Goal: Register for event/course

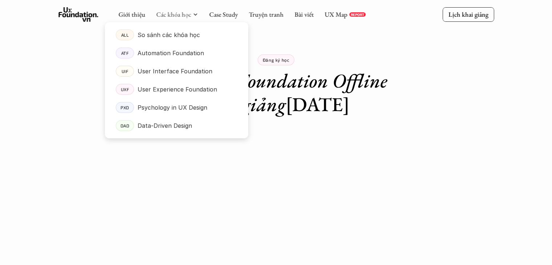
click at [177, 17] on div at bounding box center [176, 75] width 143 height 128
click at [179, 73] on p "User Interface Foundation" at bounding box center [175, 71] width 75 height 11
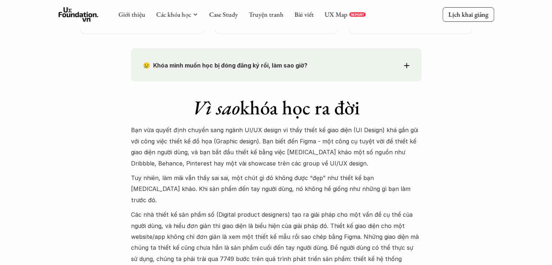
scroll to position [617, 0]
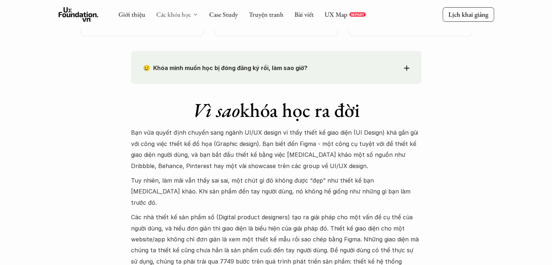
click at [177, 15] on link "Các khóa học" at bounding box center [173, 14] width 35 height 8
click at [191, 17] on div at bounding box center [176, 75] width 143 height 128
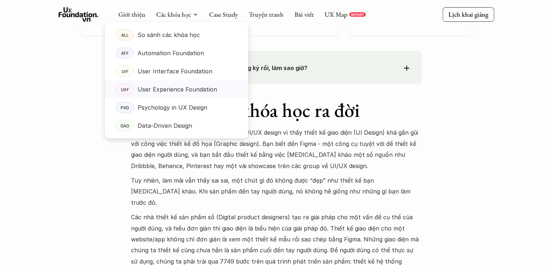
click at [192, 87] on p "User Experience Foundation" at bounding box center [177, 89] width 79 height 11
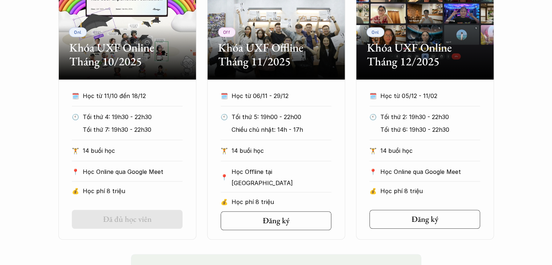
scroll to position [399, 0]
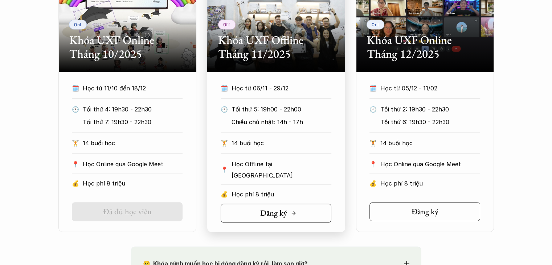
click at [285, 208] on h5 "Đăng ký" at bounding box center [273, 212] width 27 height 9
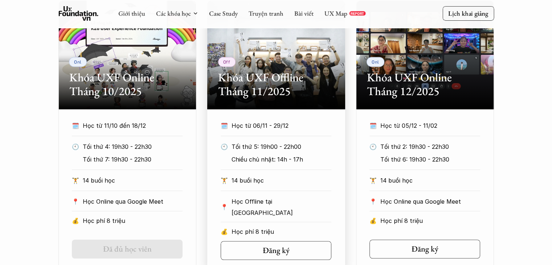
scroll to position [363, 0]
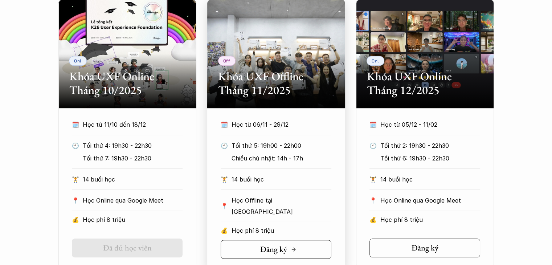
click at [241, 252] on link "Đăng ký" at bounding box center [276, 249] width 111 height 19
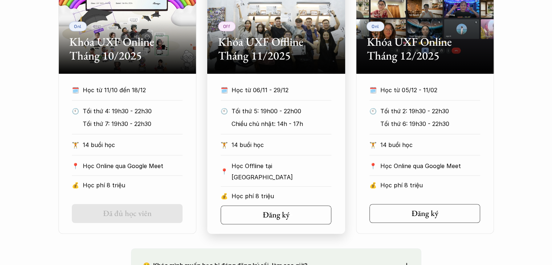
scroll to position [399, 0]
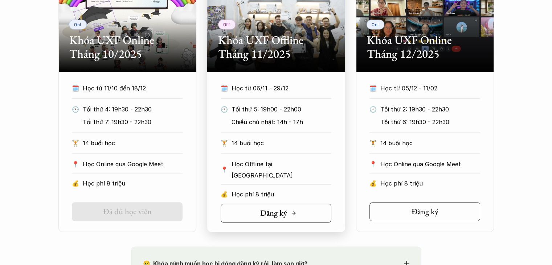
click at [276, 208] on h5 "Đăng ký" at bounding box center [273, 212] width 27 height 9
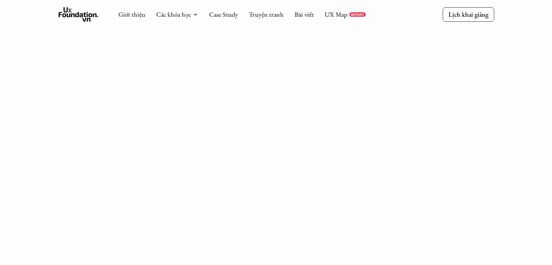
scroll to position [581, 0]
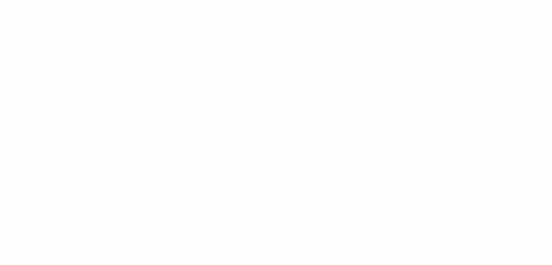
scroll to position [653, 0]
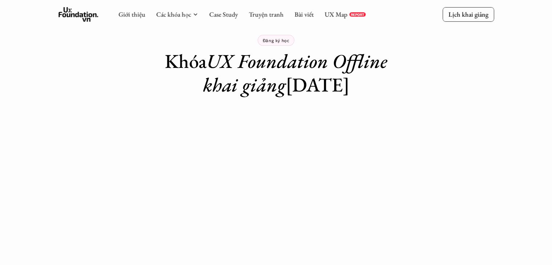
scroll to position [109, 0]
